Goal: Task Accomplishment & Management: Manage account settings

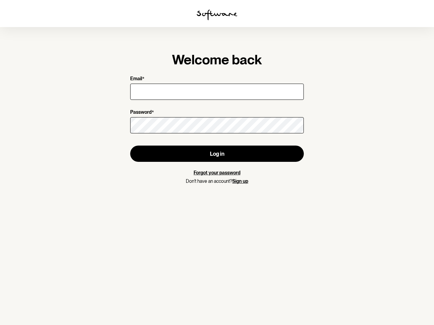
click at [217, 15] on img at bounding box center [217, 14] width 41 height 11
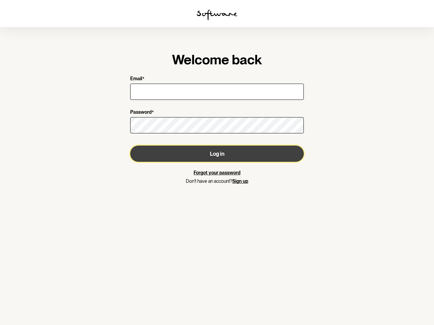
click at [217, 154] on button "Log in" at bounding box center [217, 154] width 174 height 16
